Goal: Transaction & Acquisition: Subscribe to service/newsletter

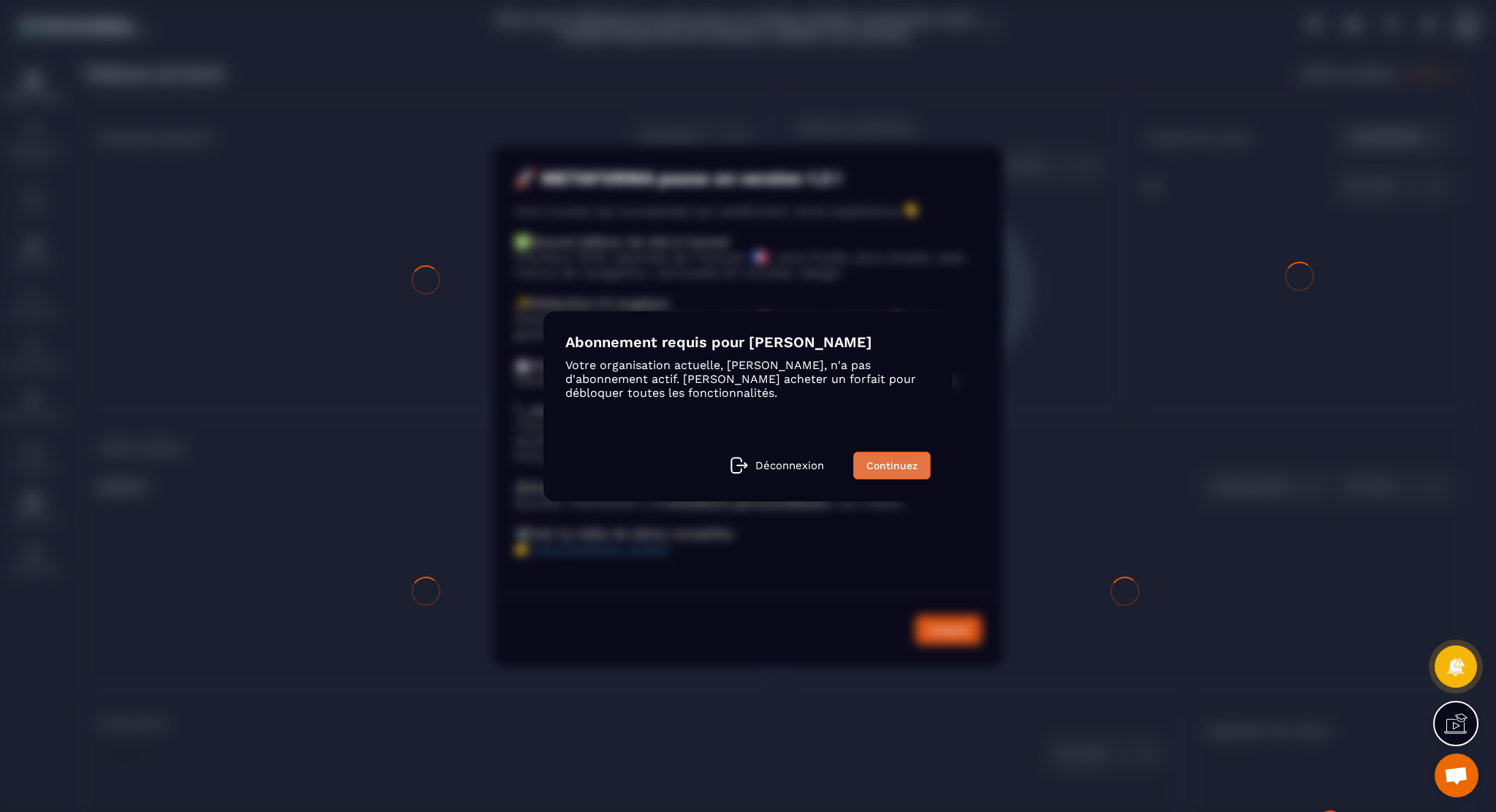
click at [890, 459] on link "Continuez" at bounding box center [892, 465] width 77 height 28
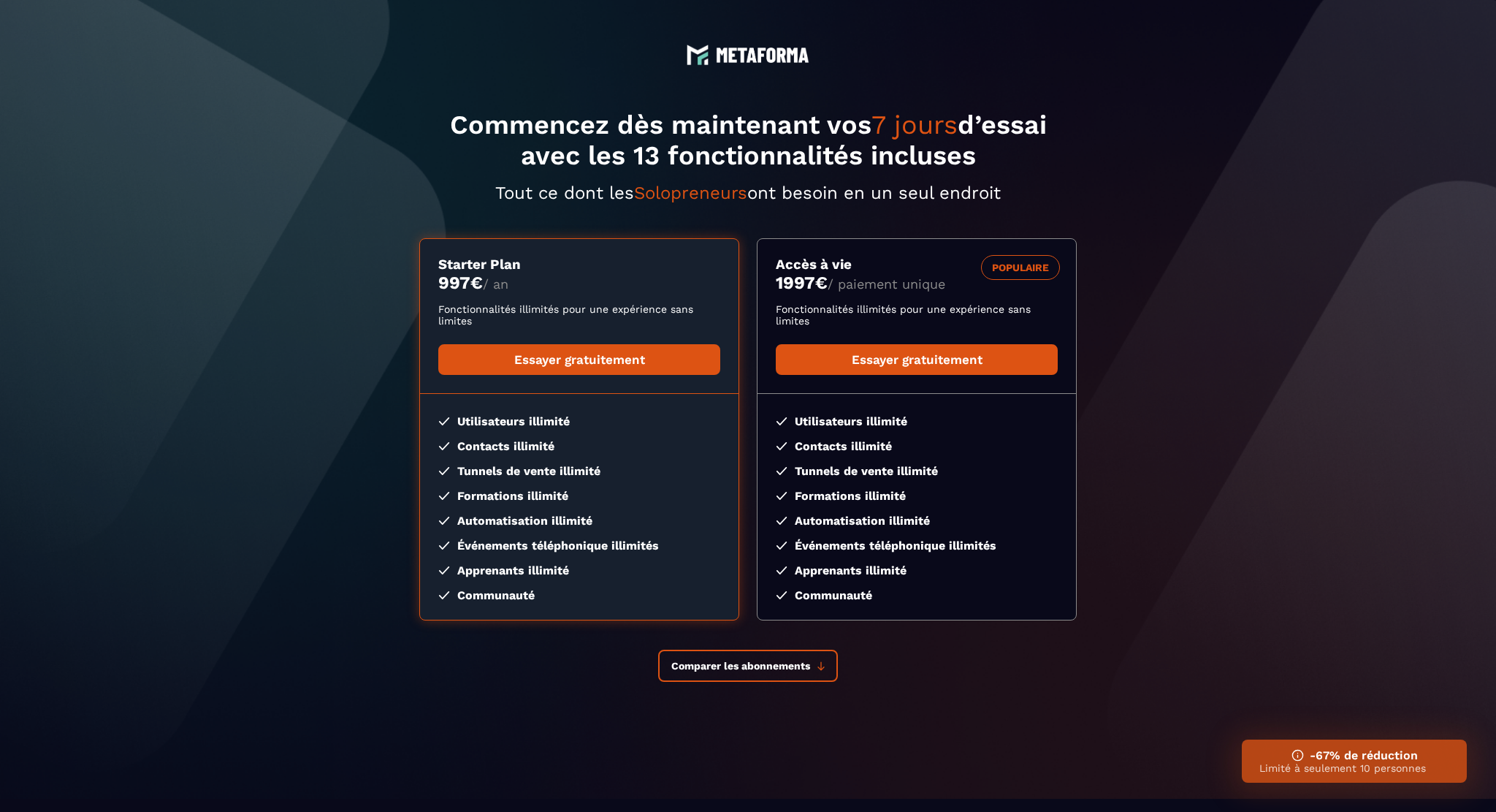
click at [1495, 623] on section "Commencez dès maintenant vos 7 jours d’essai avec les 13 fonctionnalités inclus…" at bounding box center [748, 399] width 1496 height 799
click at [755, 676] on button "Comparer les abonnements" at bounding box center [748, 665] width 180 height 32
